Goal: Information Seeking & Learning: Check status

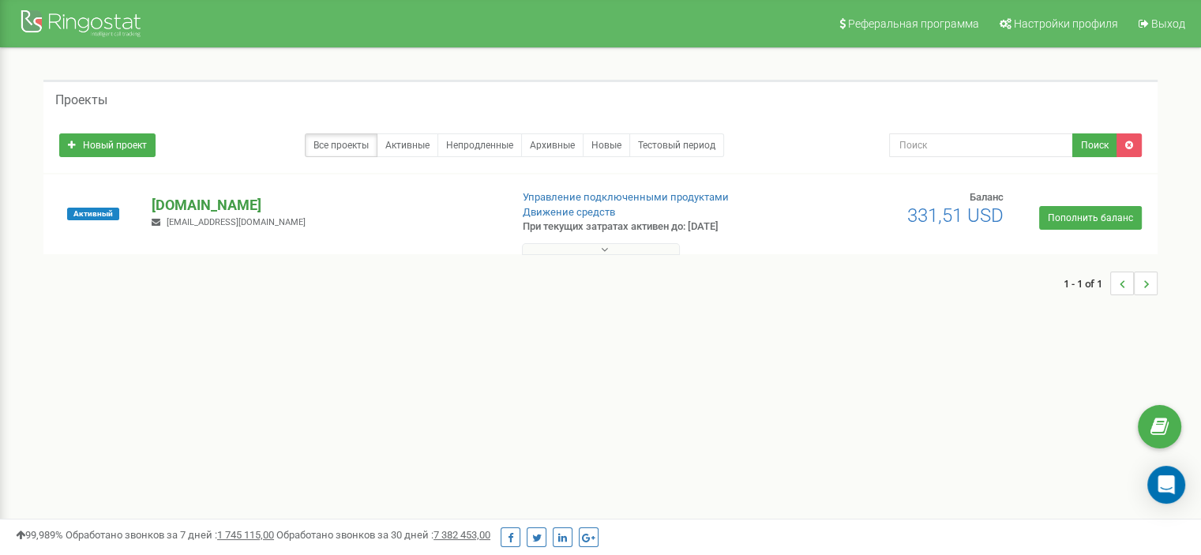
click at [223, 198] on p "[DOMAIN_NAME]" at bounding box center [324, 205] width 345 height 21
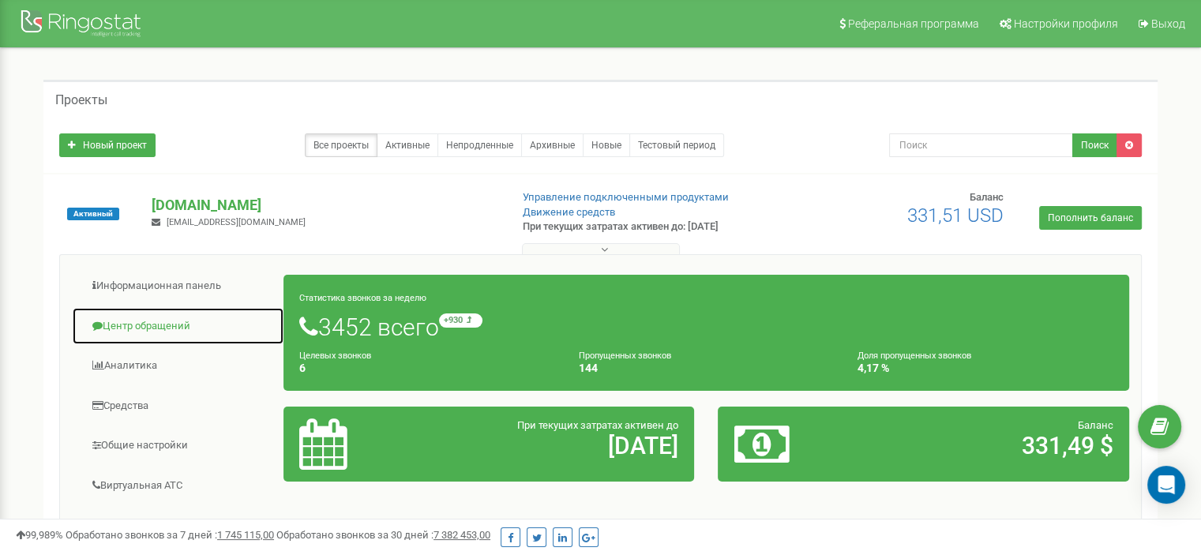
click at [178, 318] on link "Центр обращений" at bounding box center [178, 326] width 212 height 39
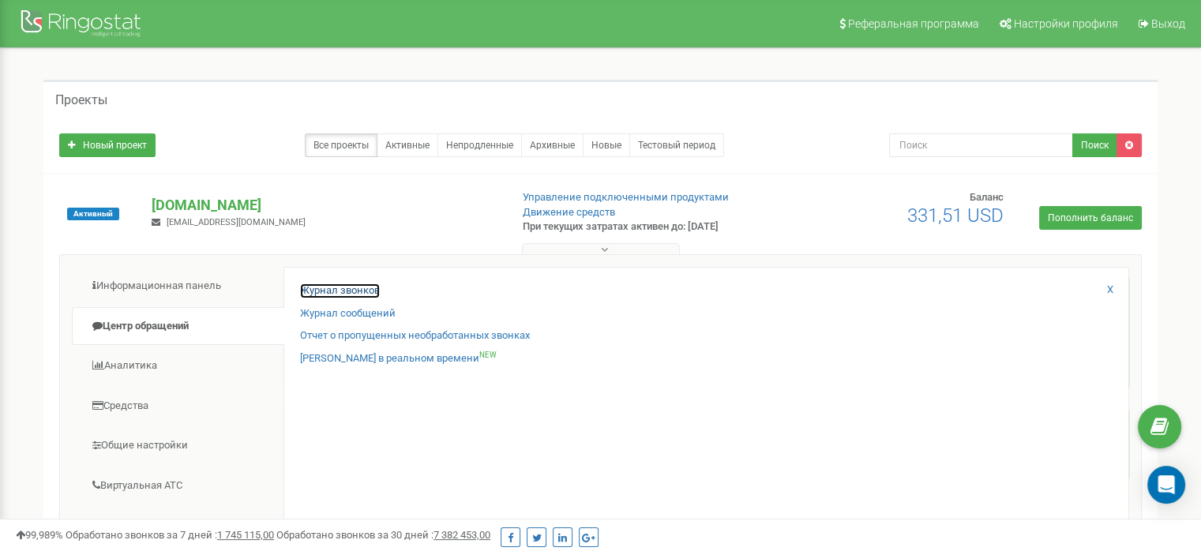
click at [306, 287] on link "Журнал звонков" at bounding box center [340, 290] width 80 height 15
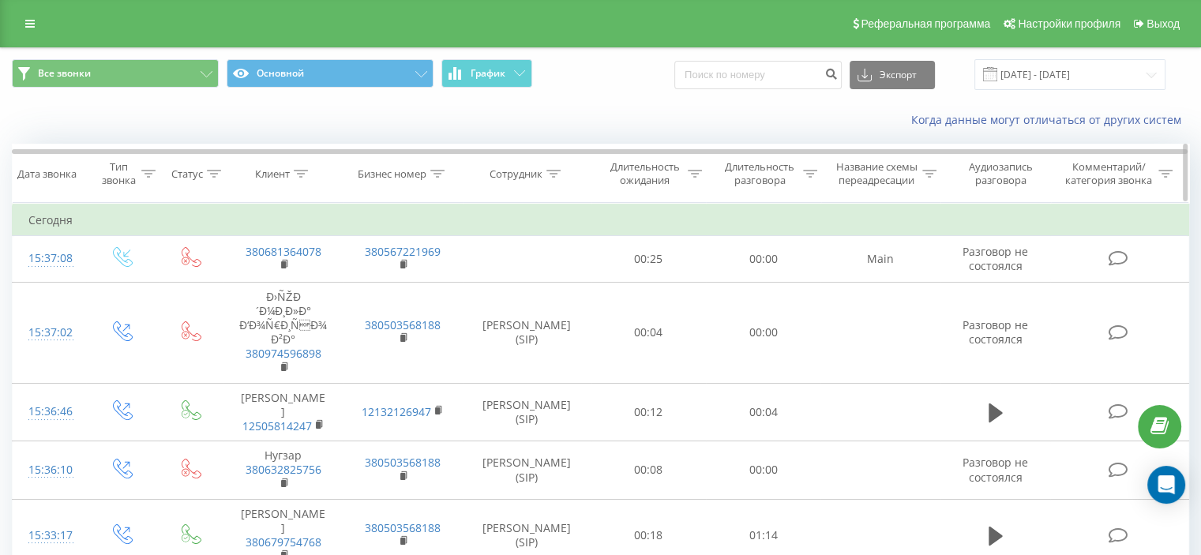
click at [294, 174] on icon at bounding box center [301, 174] width 14 height 8
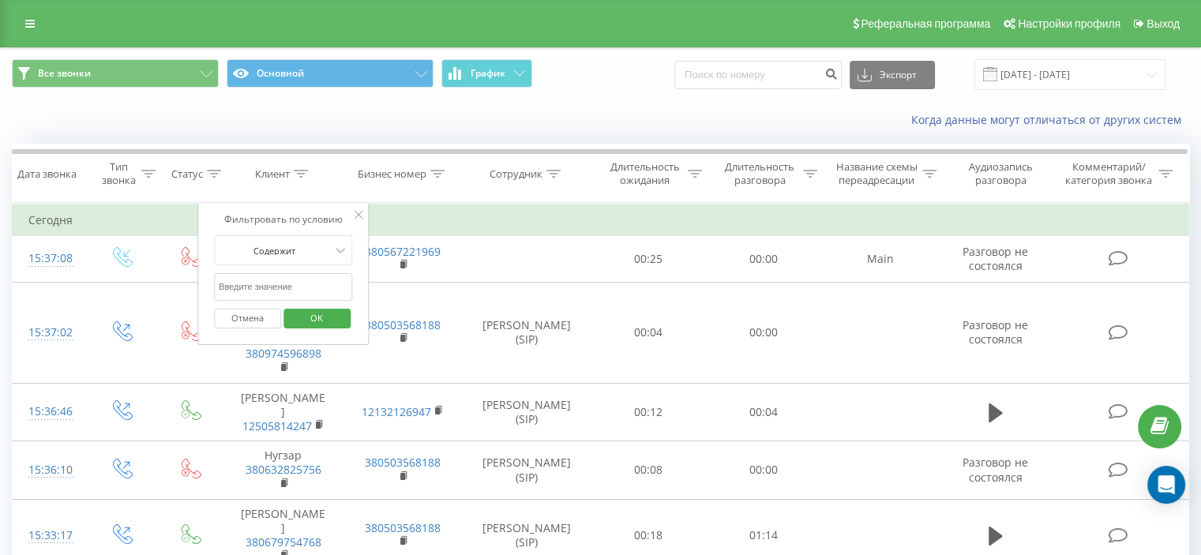
click at [287, 280] on input "text" at bounding box center [283, 287] width 139 height 28
paste input "380662708996"
click at [298, 312] on span "OK" at bounding box center [316, 318] width 44 height 24
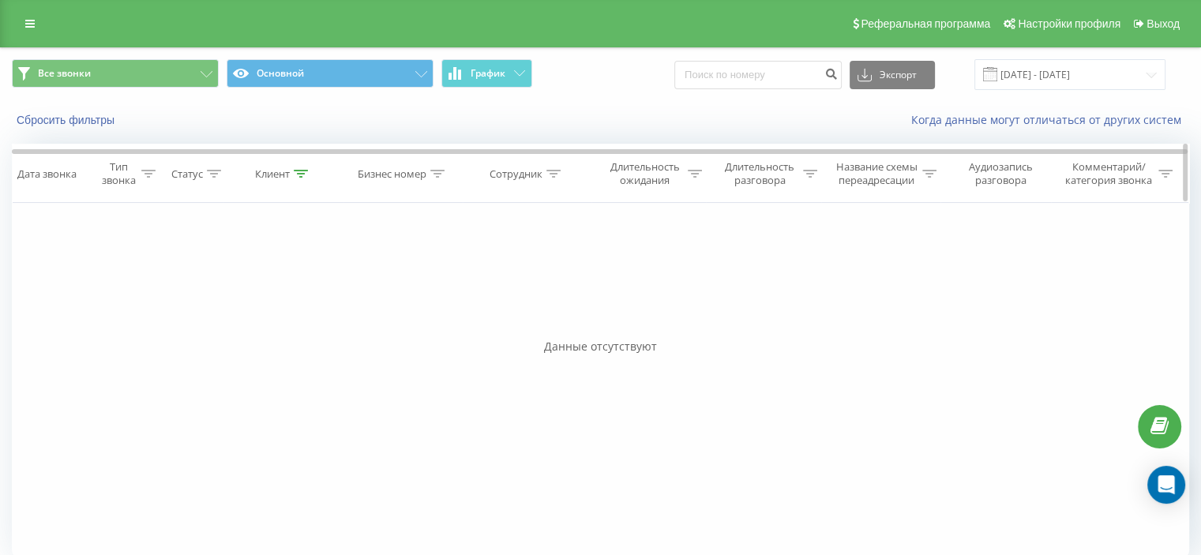
click at [303, 181] on th "Клиент" at bounding box center [282, 173] width 119 height 58
click at [298, 170] on icon at bounding box center [301, 174] width 14 height 8
click at [325, 317] on span "OK" at bounding box center [316, 318] width 44 height 24
click at [298, 176] on icon at bounding box center [301, 174] width 14 height 8
drag, startPoint x: 248, startPoint y: 285, endPoint x: 198, endPoint y: 285, distance: 49.7
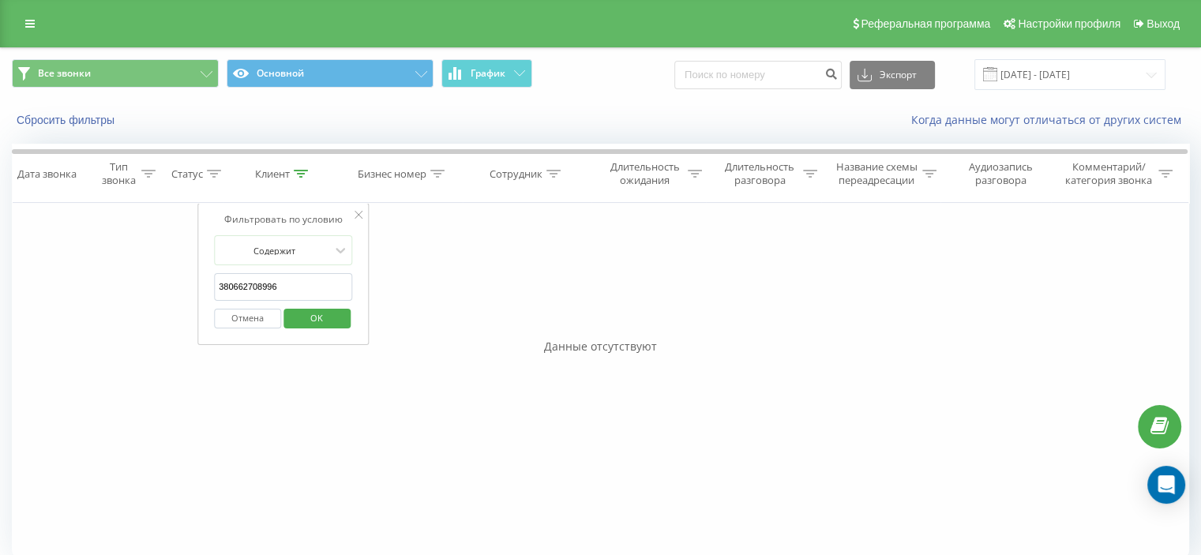
click at [198, 285] on div "Фильтровать по условию Содержит 380662708996 Отмена OK" at bounding box center [283, 274] width 172 height 142
paste input "508894555"
click at [321, 320] on span "OK" at bounding box center [316, 318] width 44 height 24
click at [302, 174] on icon at bounding box center [301, 174] width 14 height 8
drag, startPoint x: 293, startPoint y: 287, endPoint x: 180, endPoint y: 274, distance: 113.7
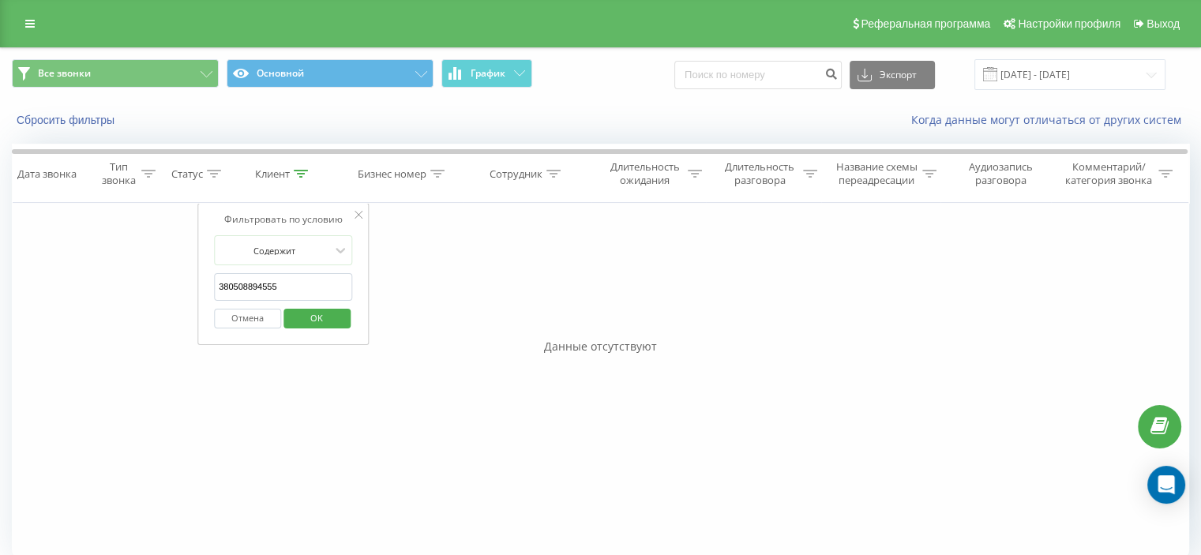
click at [180, 272] on div "Фильтровать по условию Равно Введите значение Отмена OK Фильтровать по условию …" at bounding box center [600, 380] width 1177 height 355
paste input "664199557"
type input "380664199557"
click at [309, 315] on span "OK" at bounding box center [316, 318] width 44 height 24
